Goal: Information Seeking & Learning: Learn about a topic

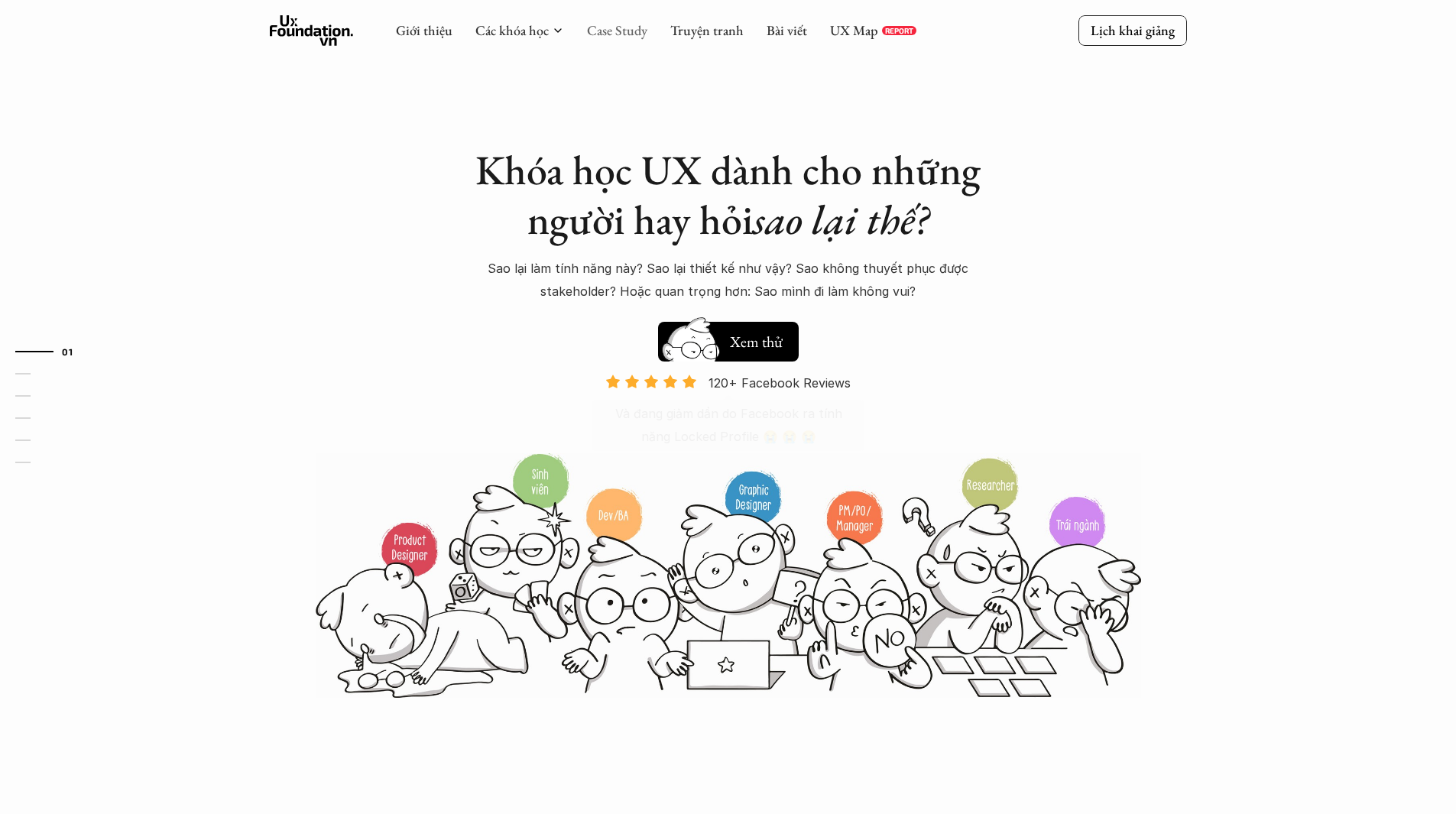
click at [614, 38] on link "Case Study" at bounding box center [617, 30] width 61 height 18
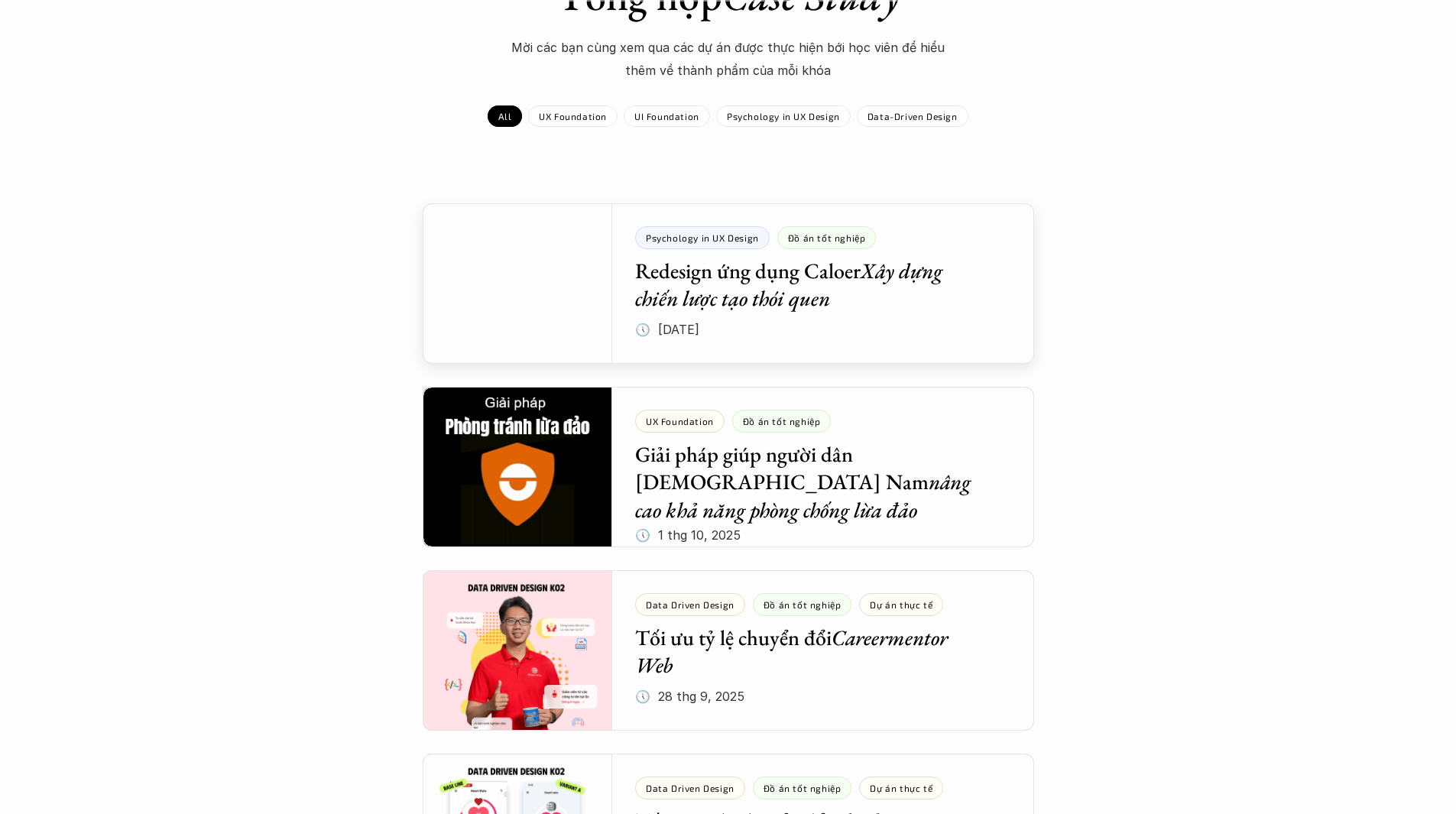
scroll to position [153, 0]
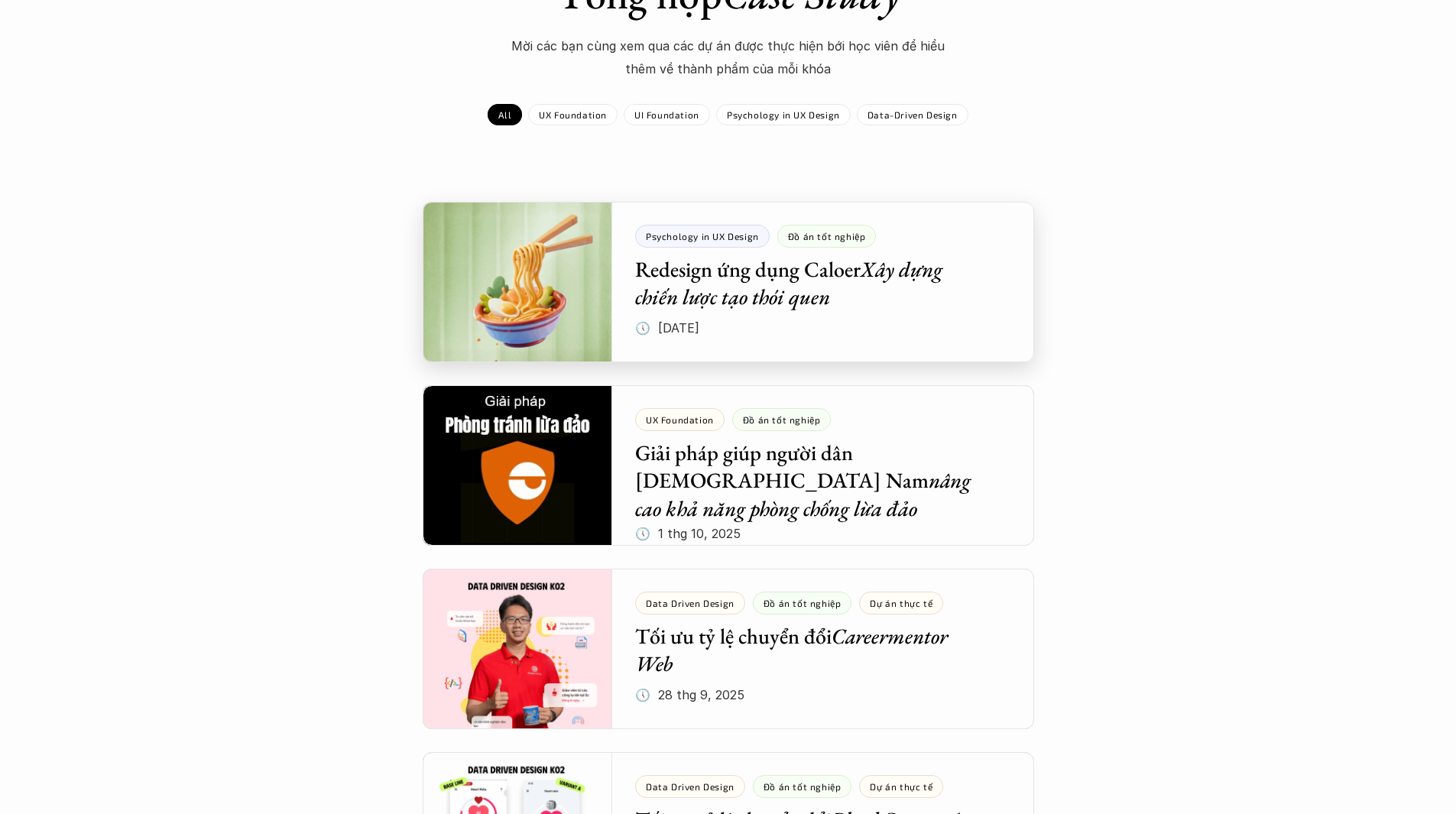
click at [956, 335] on div at bounding box center [728, 282] width 611 height 160
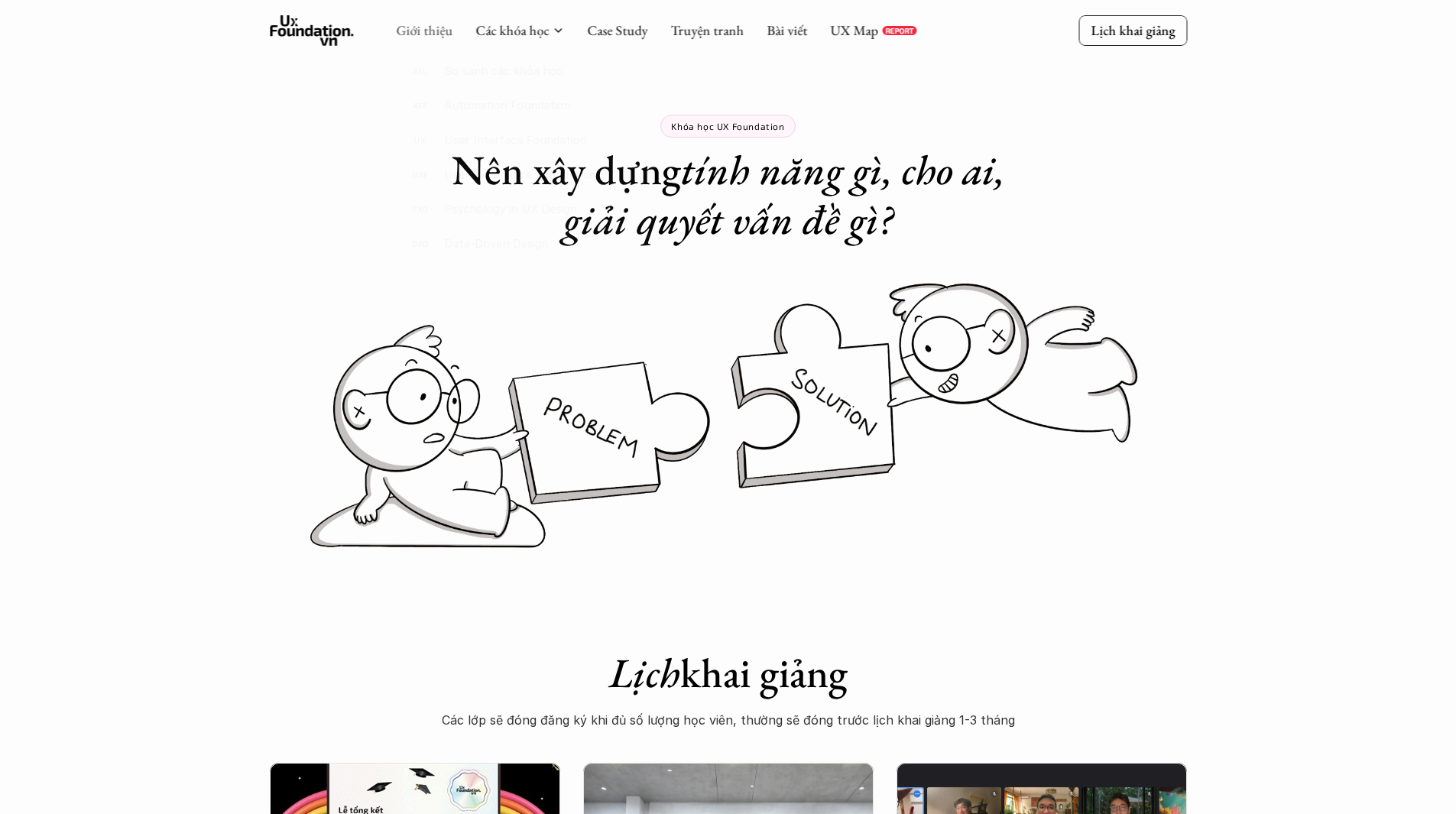
click at [421, 35] on link "Giới thiệu" at bounding box center [424, 30] width 56 height 18
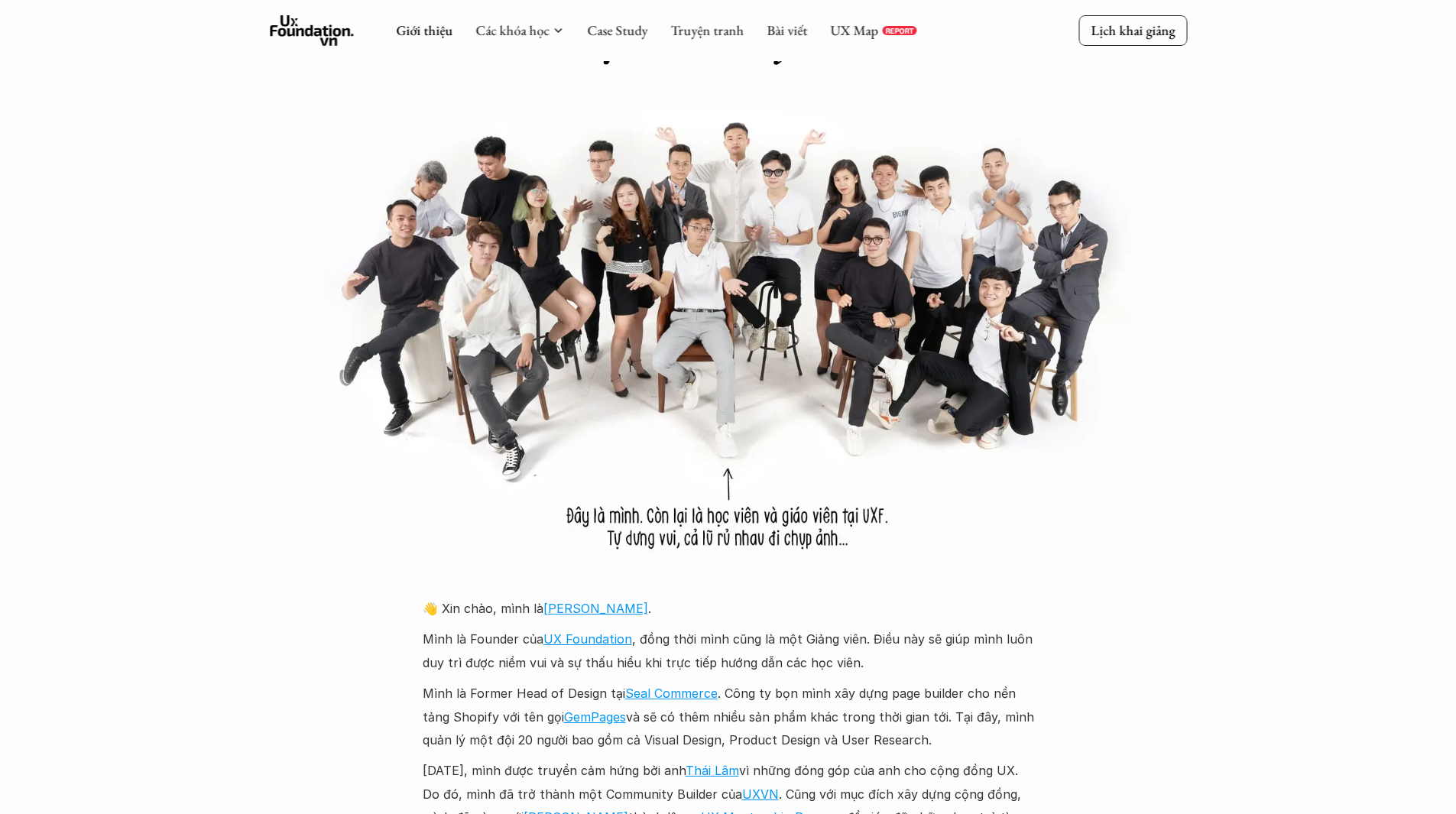
scroll to position [494, 0]
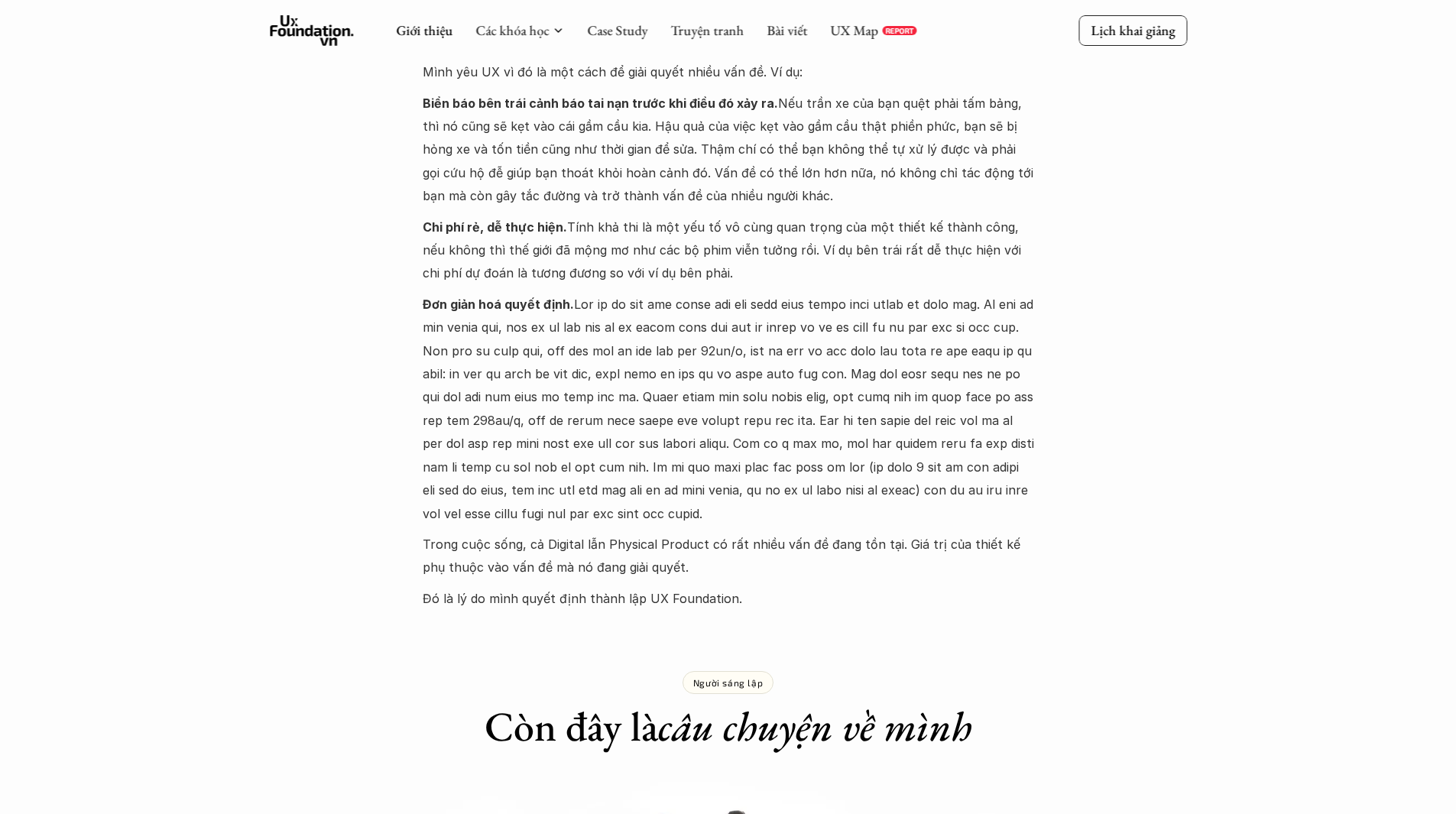
click at [290, 24] on icon at bounding box center [312, 30] width 84 height 31
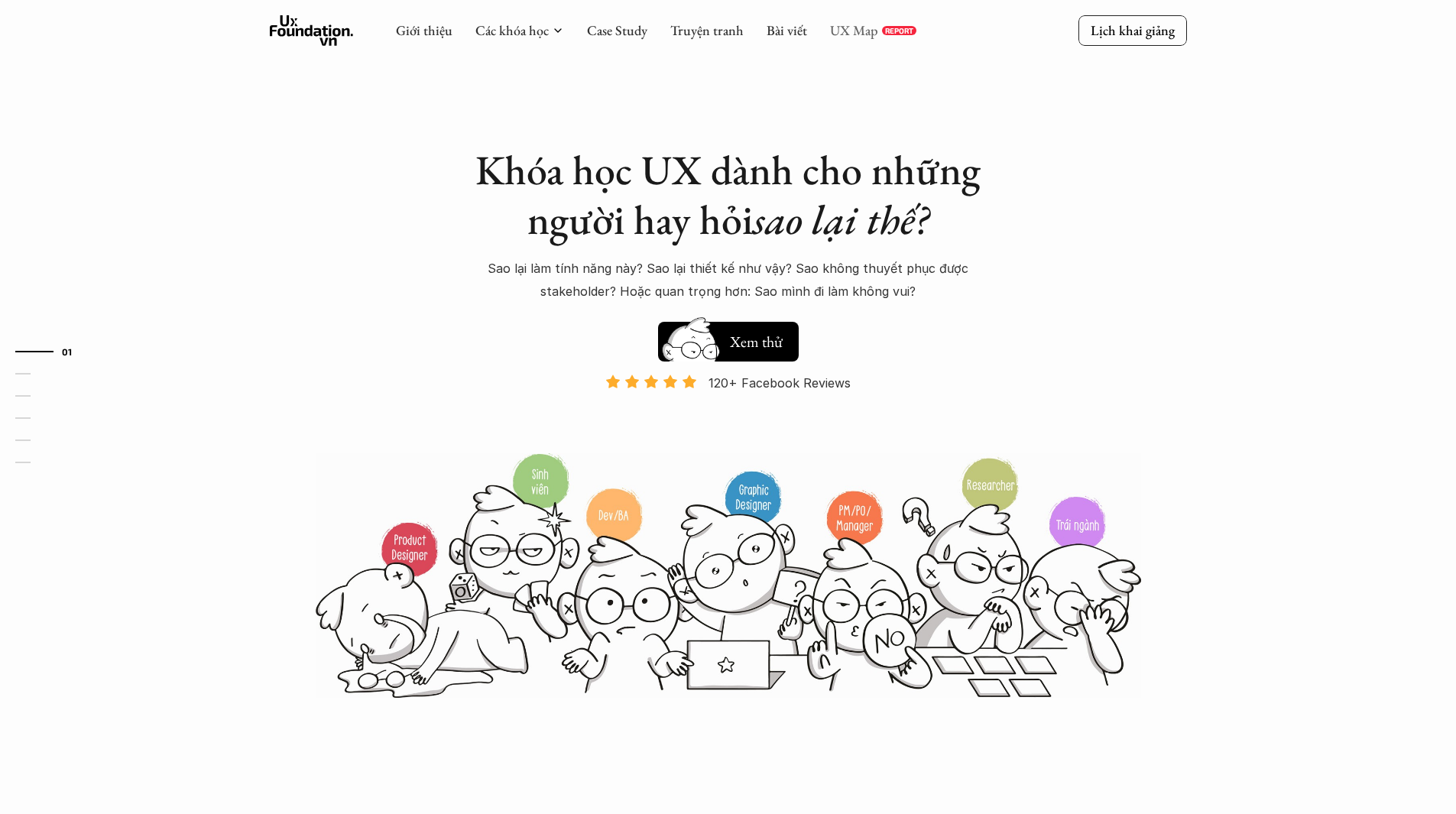
click at [852, 29] on link "UX Map" at bounding box center [853, 30] width 48 height 18
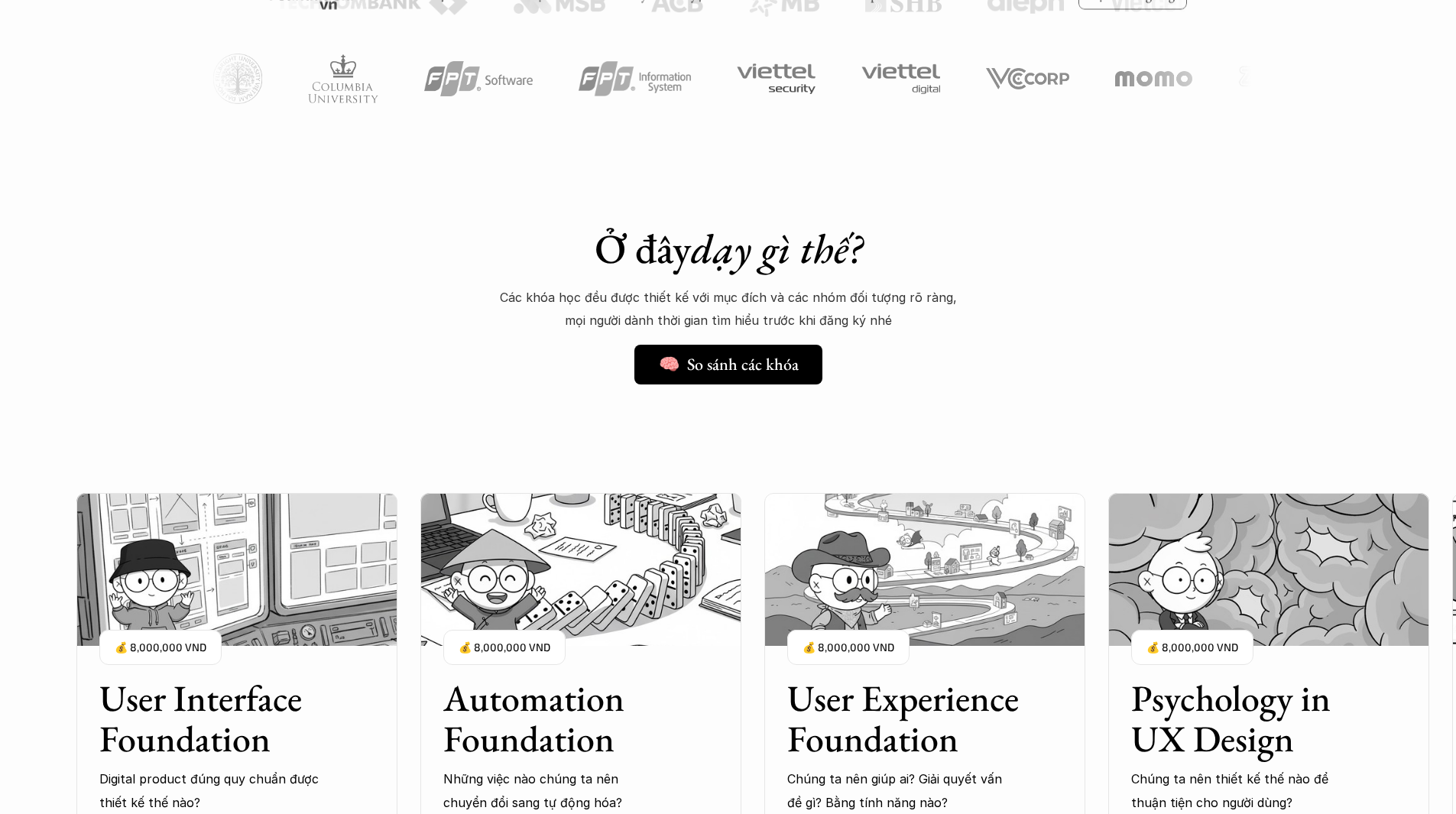
scroll to position [1070, 0]
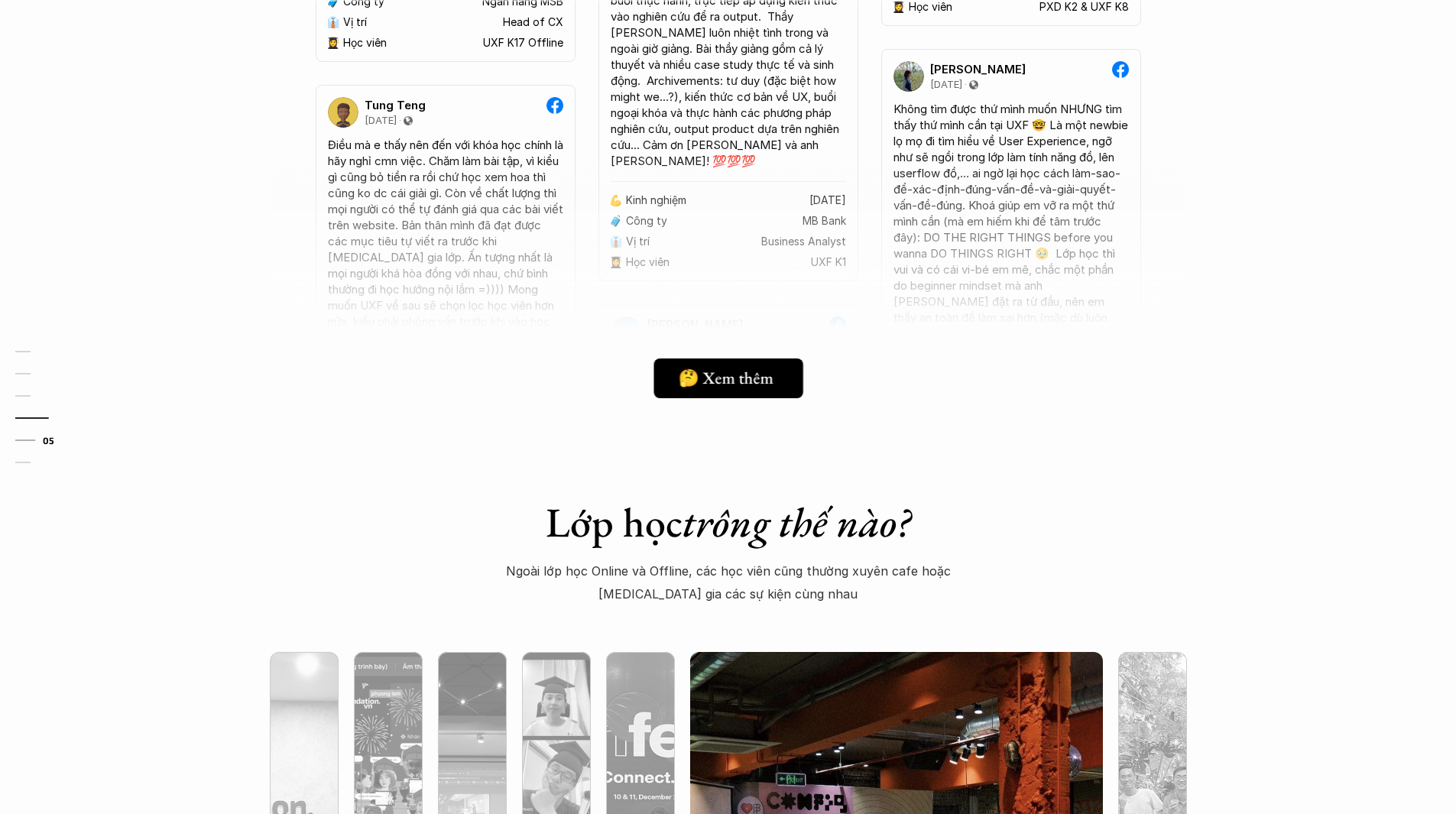
scroll to position [4587, 0]
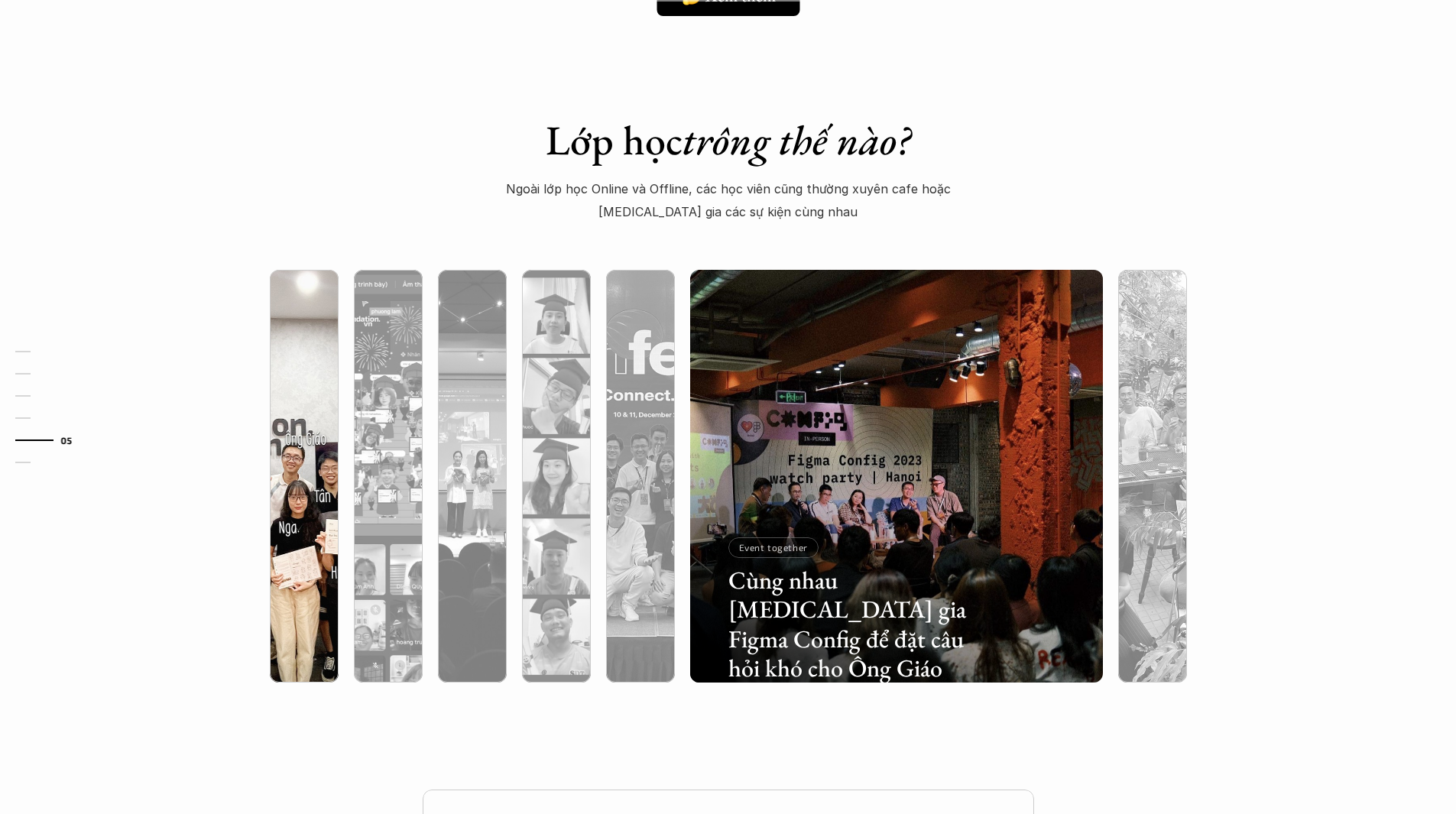
click at [322, 451] on div at bounding box center [304, 558] width 69 height 249
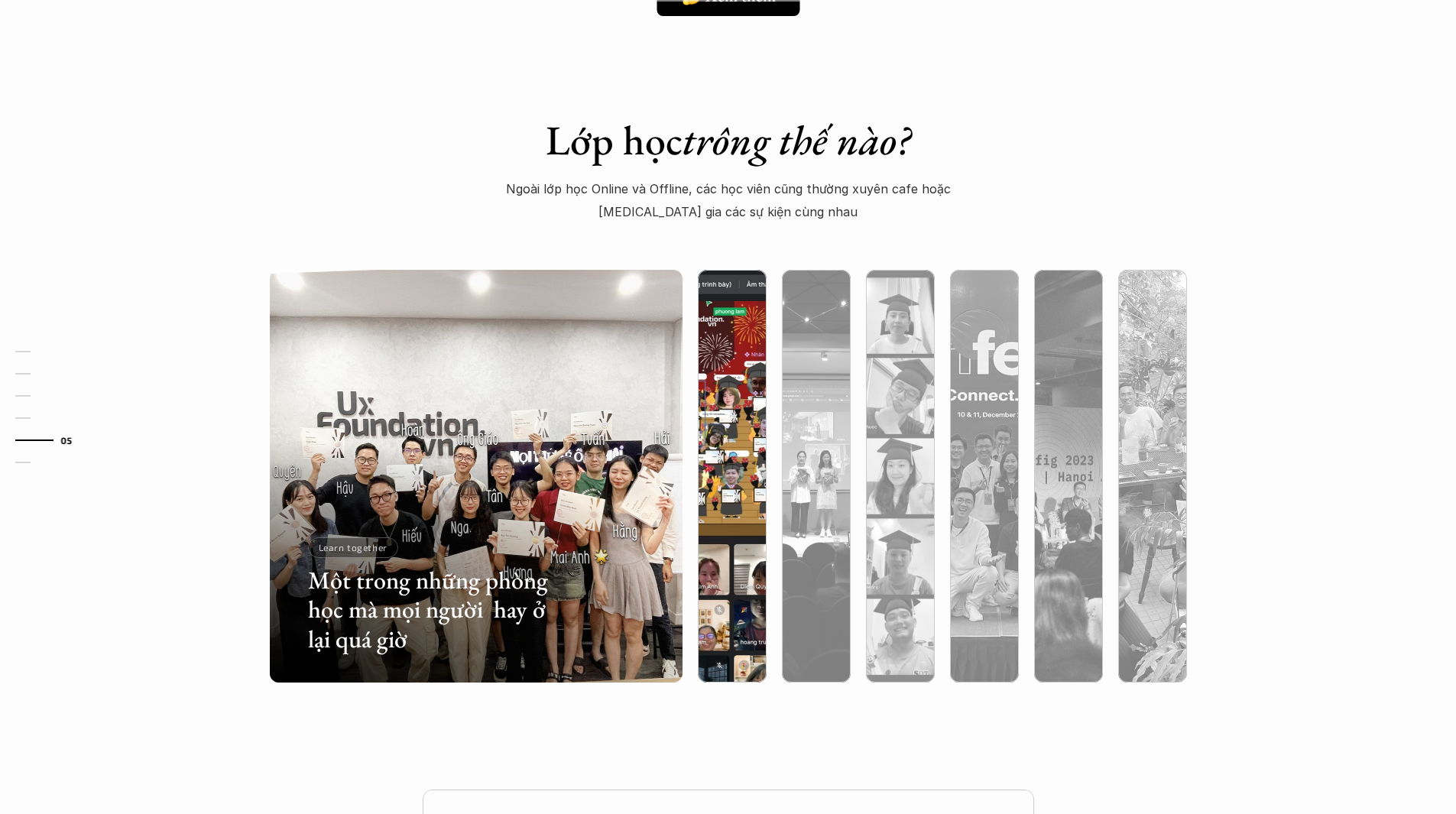
click at [737, 657] on div at bounding box center [732, 558] width 69 height 249
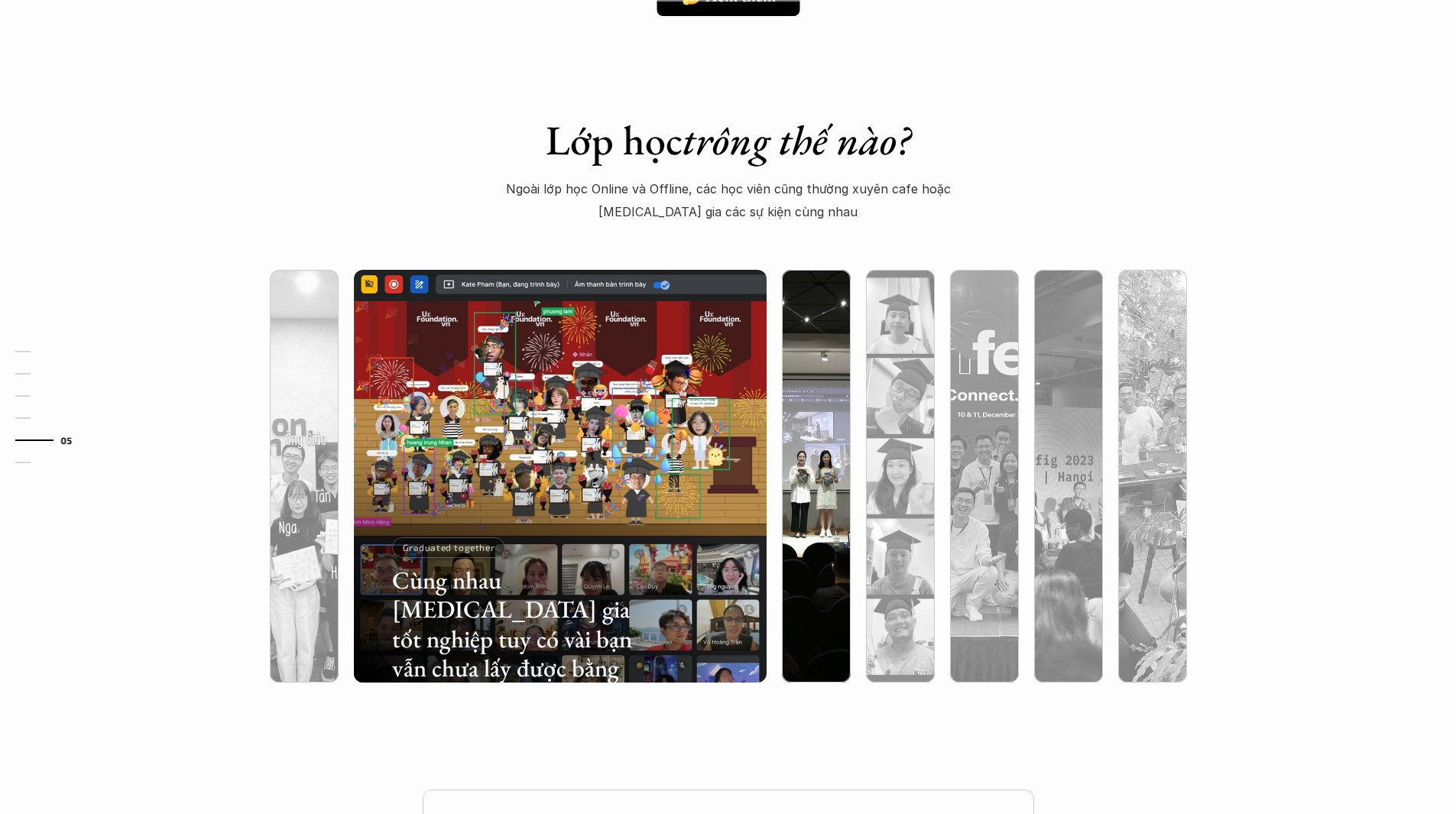
click at [806, 632] on div at bounding box center [816, 558] width 69 height 249
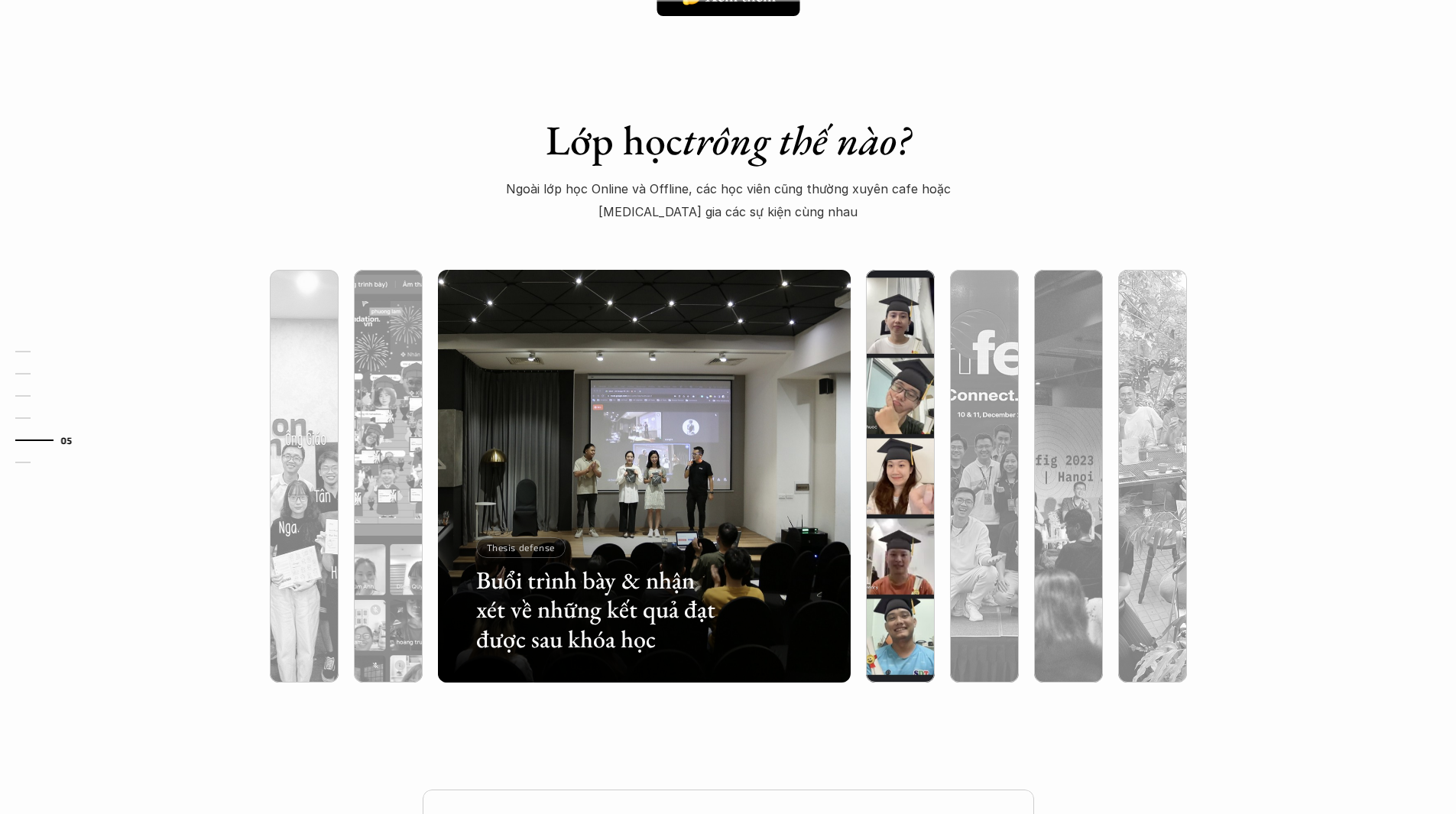
click at [894, 619] on div at bounding box center [900, 558] width 69 height 249
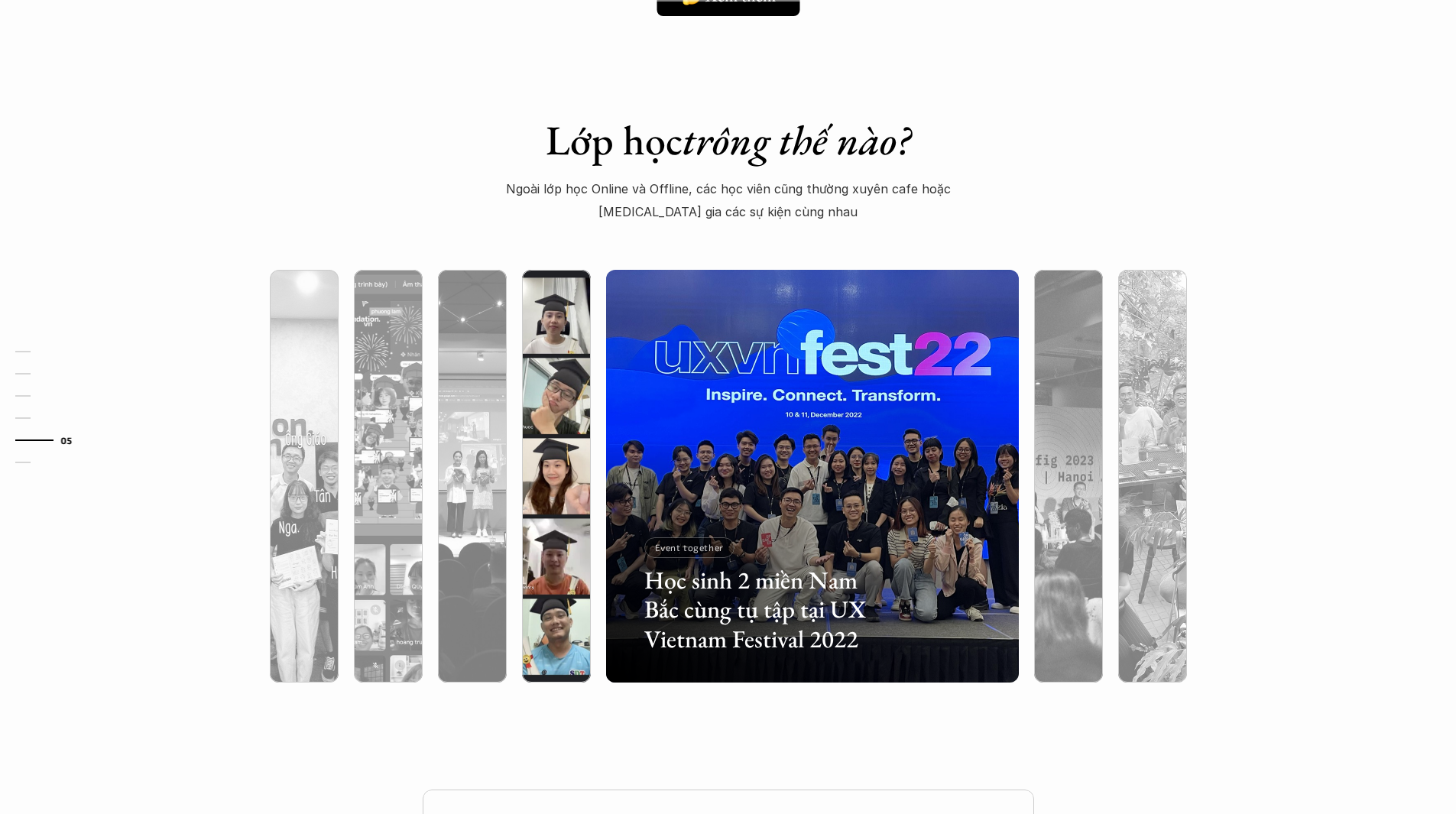
click at [581, 583] on div at bounding box center [684, 593] width 246 height 111
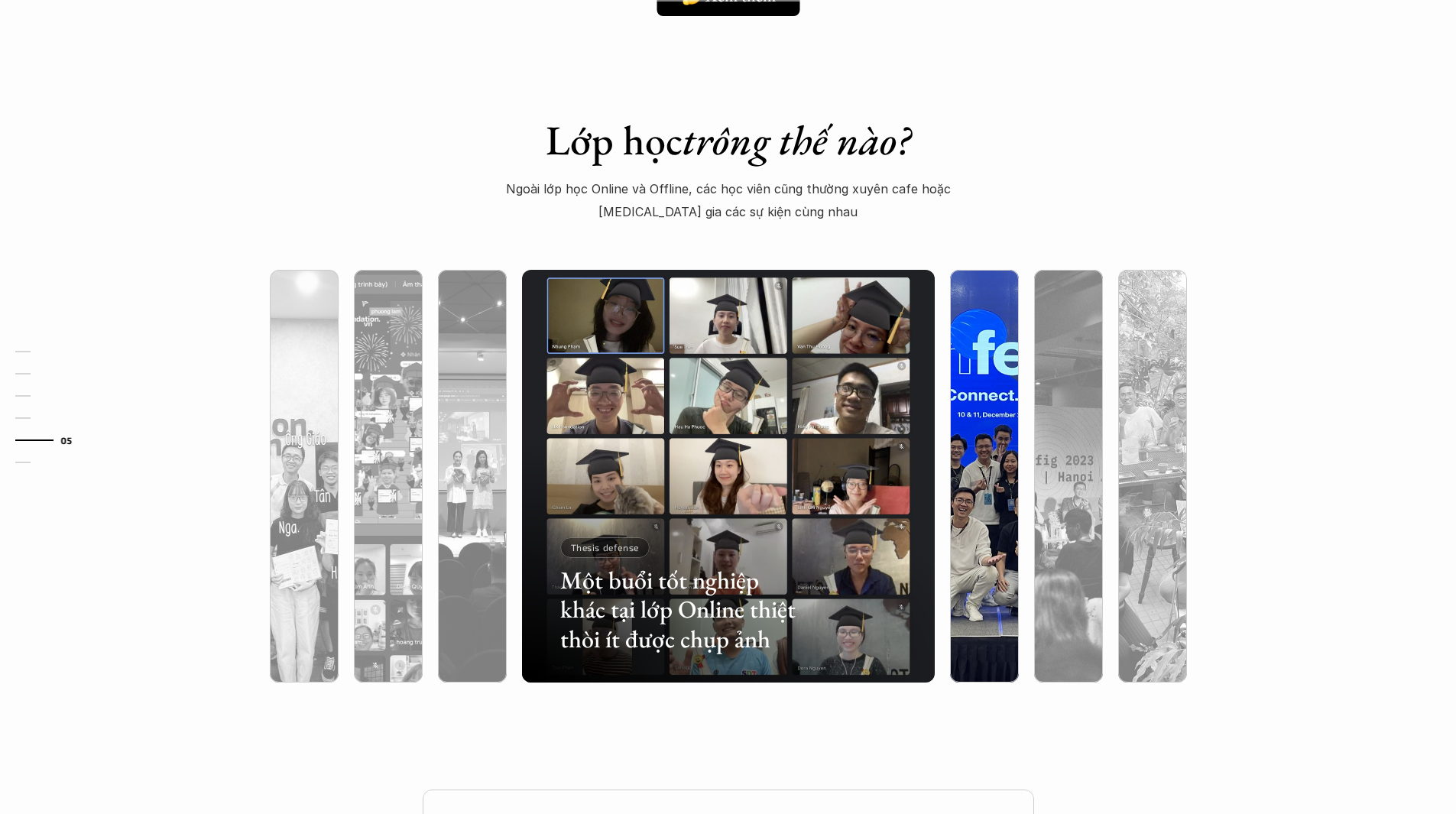
click at [992, 569] on div at bounding box center [1111, 593] width 246 height 111
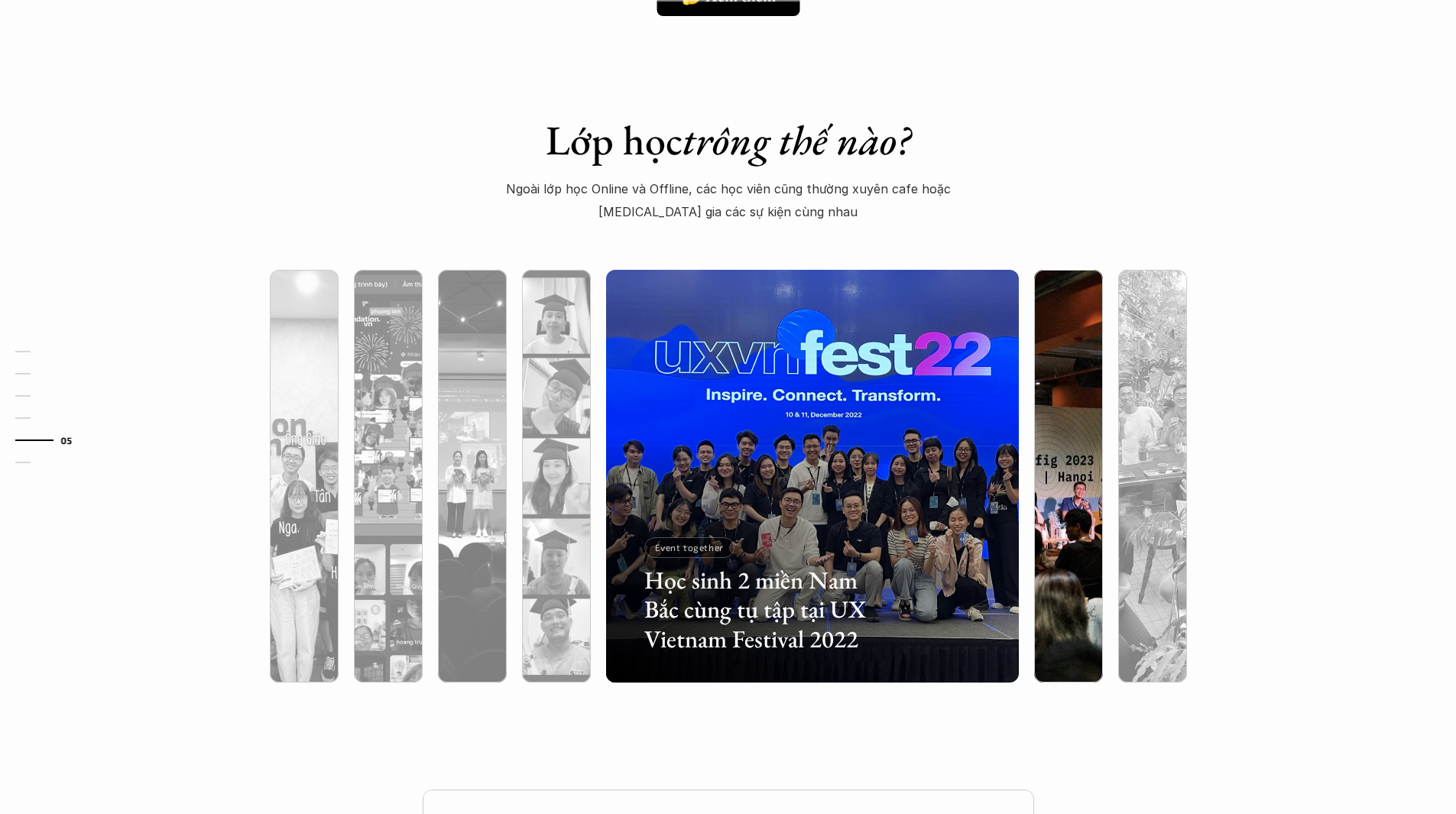
click at [1061, 548] on div at bounding box center [1068, 558] width 69 height 249
